Goal: Task Accomplishment & Management: Use online tool/utility

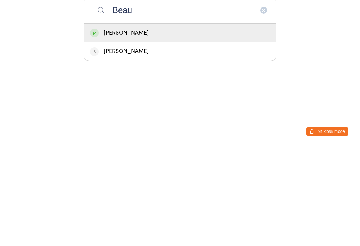
type input "Beau"
click at [126, 127] on div "[PERSON_NAME]" at bounding box center [180, 132] width 180 height 10
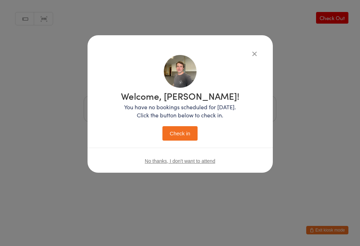
click at [184, 140] on button "Check in" at bounding box center [180, 133] width 35 height 14
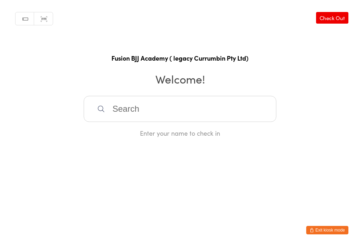
click at [195, 110] on input "search" at bounding box center [180, 109] width 193 height 26
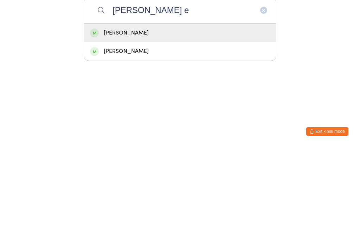
type input "[PERSON_NAME] e"
click at [243, 127] on div "[PERSON_NAME]" at bounding box center [180, 132] width 180 height 10
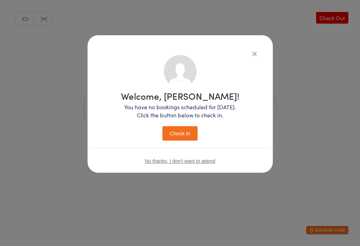
click at [193, 129] on button "Check in" at bounding box center [180, 133] width 35 height 14
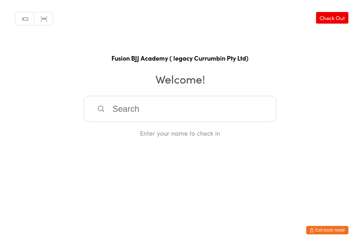
click at [124, 115] on input "search" at bounding box center [180, 109] width 193 height 26
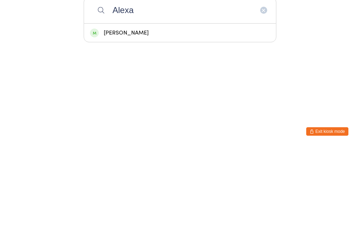
type input "Alexa"
click at [124, 127] on div "[PERSON_NAME]" at bounding box center [180, 132] width 180 height 10
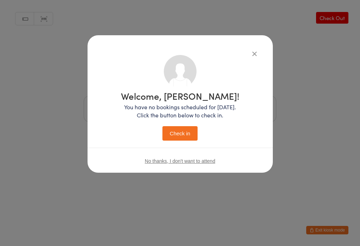
click at [178, 136] on button "Check in" at bounding box center [180, 133] width 35 height 14
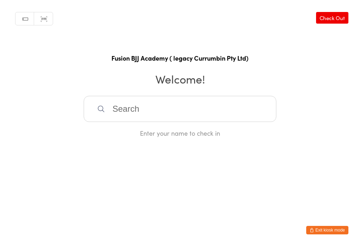
click at [142, 109] on input "search" at bounding box center [180, 109] width 193 height 26
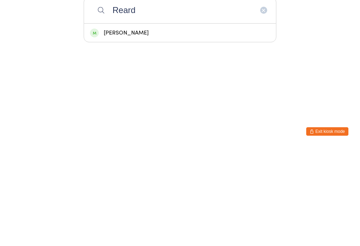
type input "Reard"
click at [140, 127] on div "[PERSON_NAME]" at bounding box center [180, 132] width 180 height 10
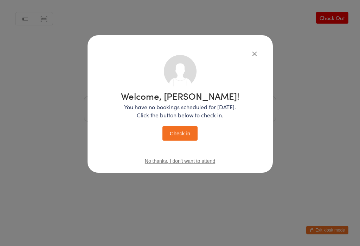
click at [183, 135] on button "Check in" at bounding box center [180, 133] width 35 height 14
